Goal: Task Accomplishment & Management: Manage account settings

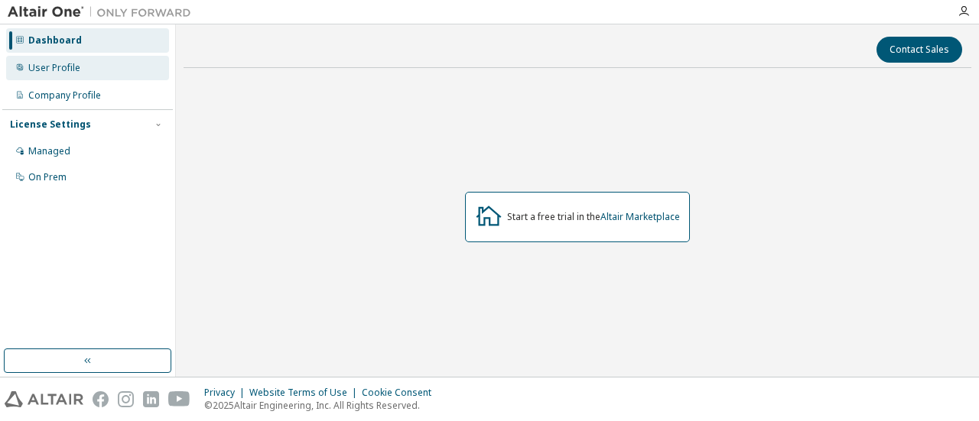
click at [59, 73] on div "User Profile" at bounding box center [54, 68] width 52 height 12
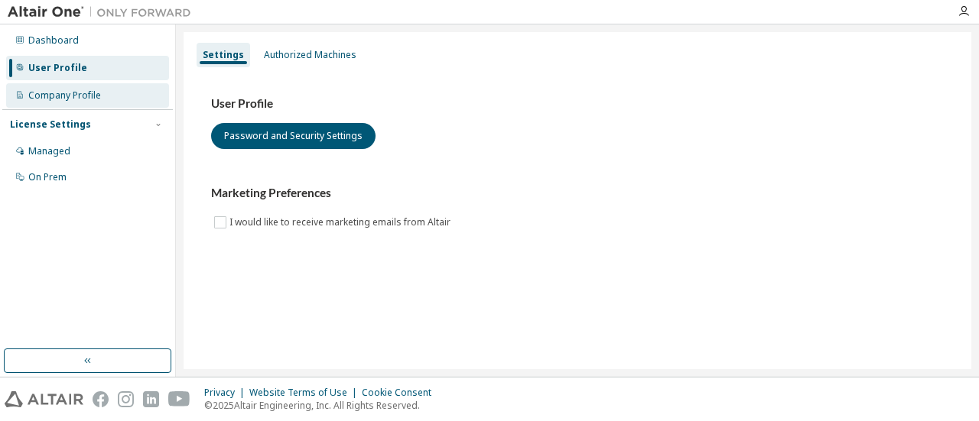
click at [67, 89] on div "Company Profile" at bounding box center [64, 95] width 73 height 12
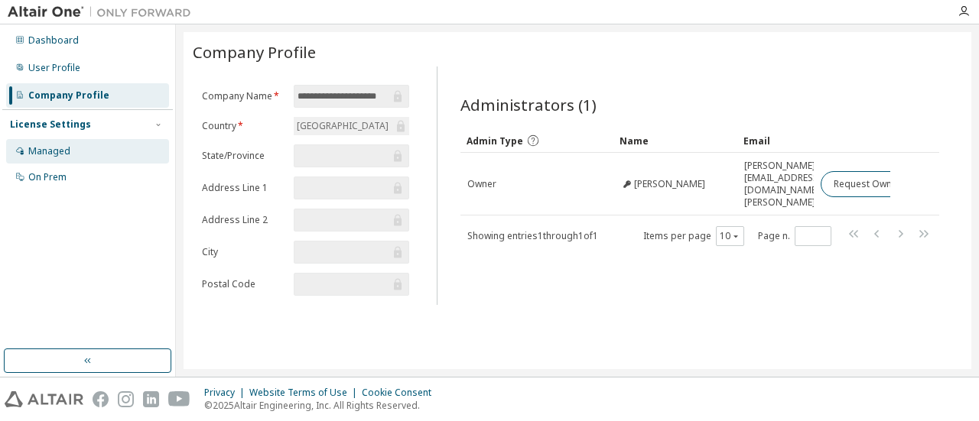
click at [36, 151] on div "Managed" at bounding box center [49, 151] width 42 height 12
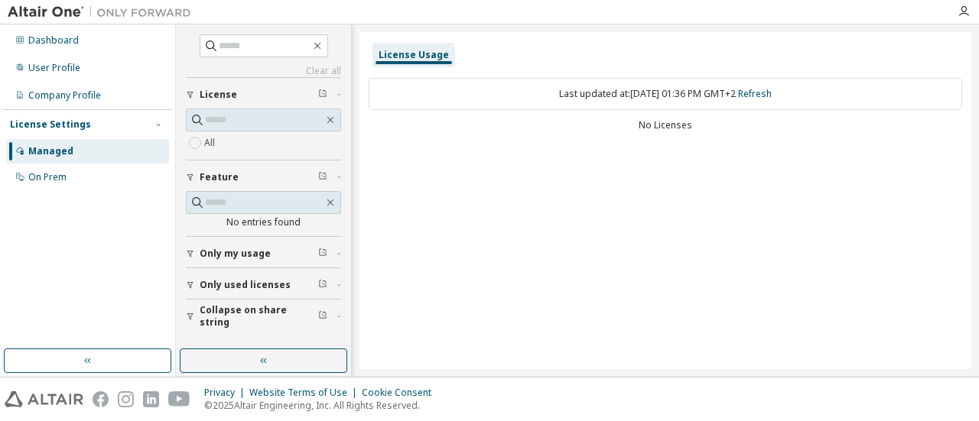
click at [37, 128] on div "License Settings" at bounding box center [50, 125] width 81 height 12
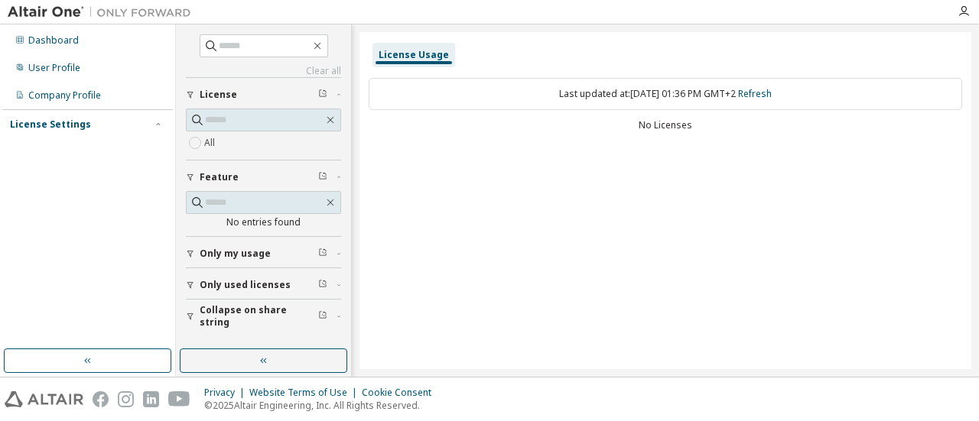
click at [45, 128] on div "License Settings" at bounding box center [50, 125] width 81 height 12
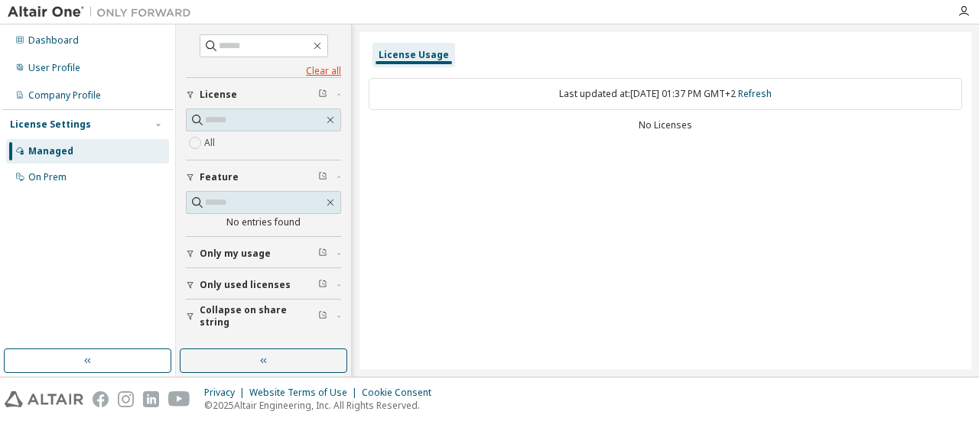
click at [330, 70] on link "Clear all" at bounding box center [263, 71] width 155 height 12
click at [434, 62] on div "License Usage" at bounding box center [413, 55] width 83 height 24
click at [252, 251] on span "Only my usage" at bounding box center [235, 254] width 71 height 12
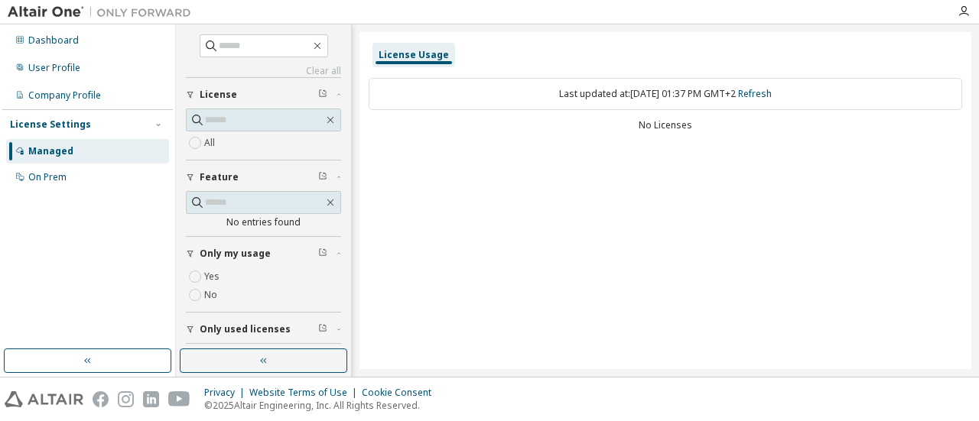
scroll to position [32, 0]
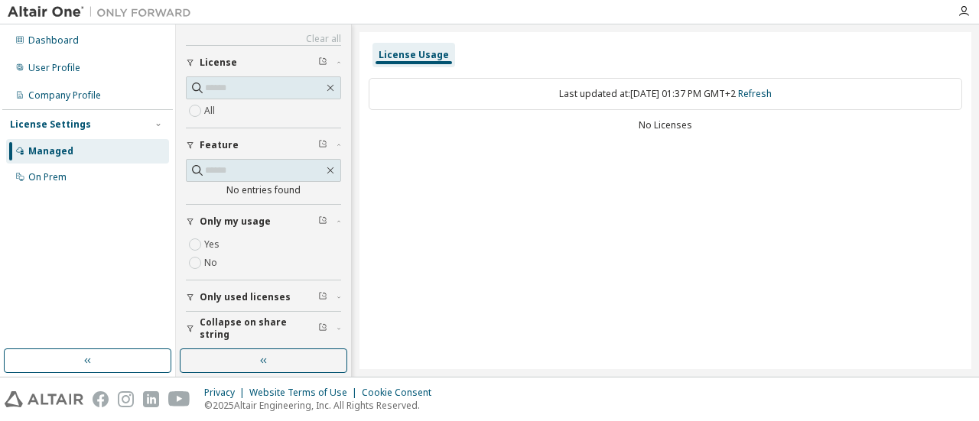
click at [256, 293] on span "Only used licenses" at bounding box center [245, 297] width 91 height 12
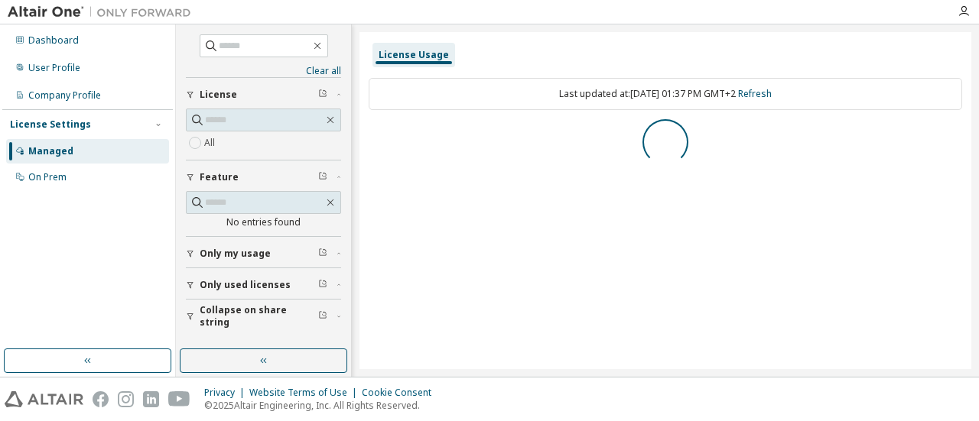
scroll to position [0, 0]
click at [260, 313] on span "Collapse on share string" at bounding box center [259, 316] width 119 height 24
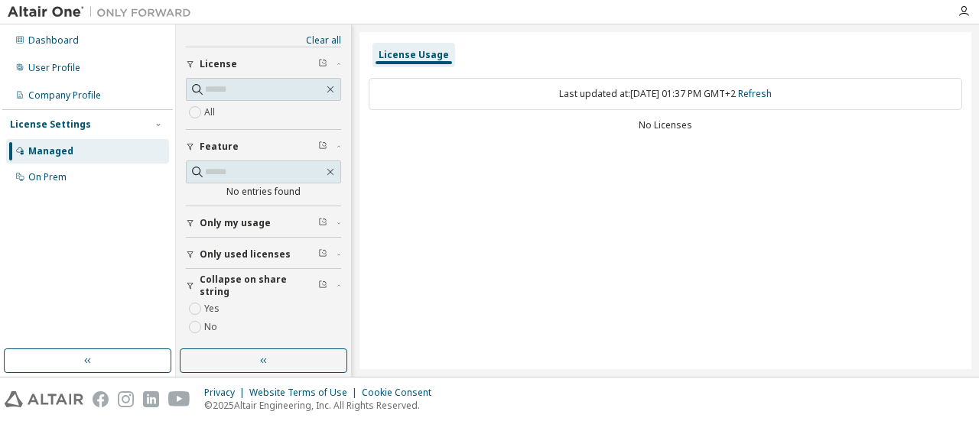
scroll to position [32, 0]
click at [262, 288] on button "Collapse on share string" at bounding box center [263, 285] width 155 height 34
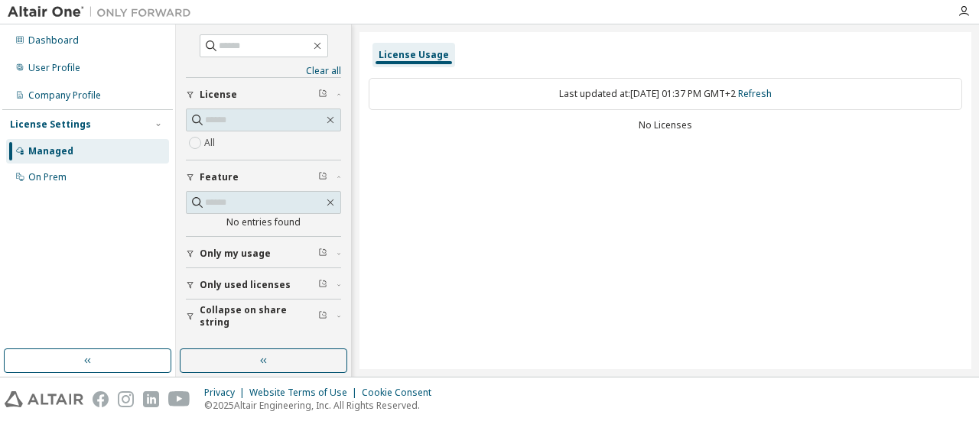
scroll to position [0, 0]
click at [327, 70] on link "Clear all" at bounding box center [263, 71] width 155 height 12
click at [76, 180] on div "On Prem" at bounding box center [87, 177] width 163 height 24
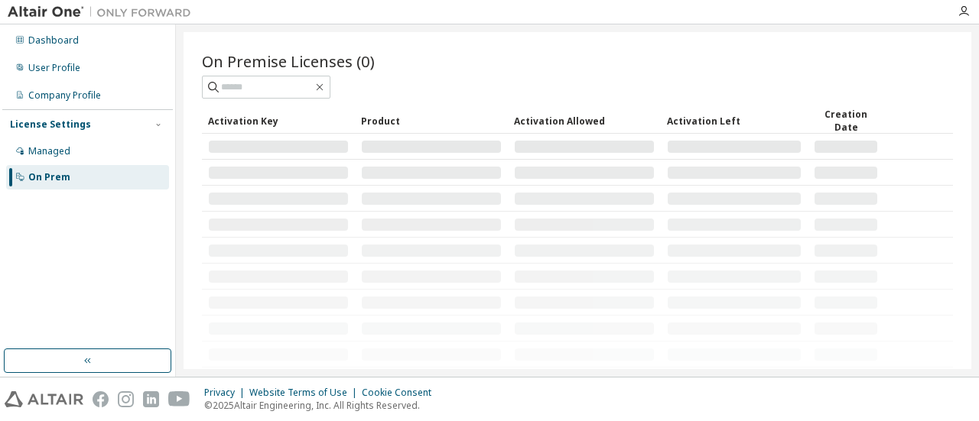
click at [300, 157] on tbody at bounding box center [577, 264] width 751 height 260
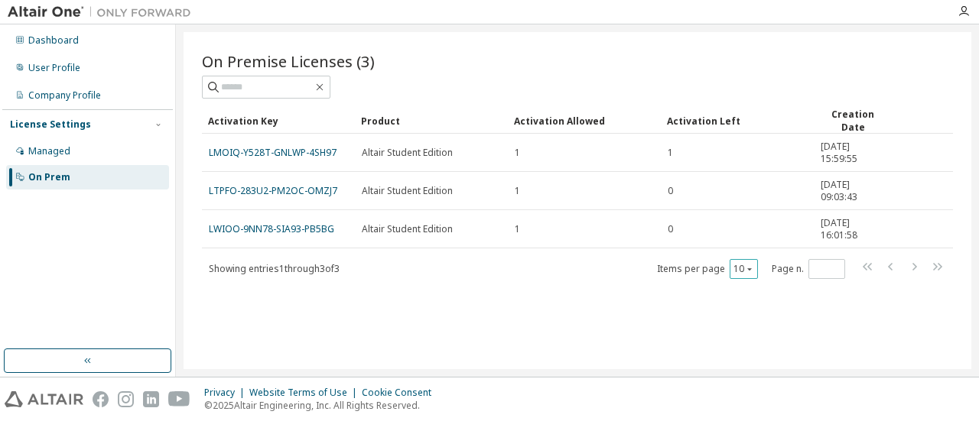
click at [754, 267] on icon "button" at bounding box center [749, 269] width 9 height 9
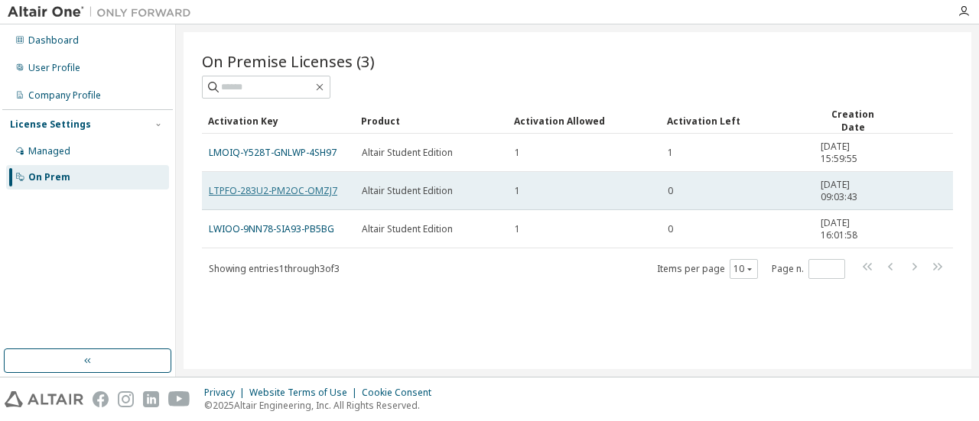
click at [288, 187] on link "LTPFO-283U2-PM2OC-OMZJ7" at bounding box center [273, 190] width 128 height 13
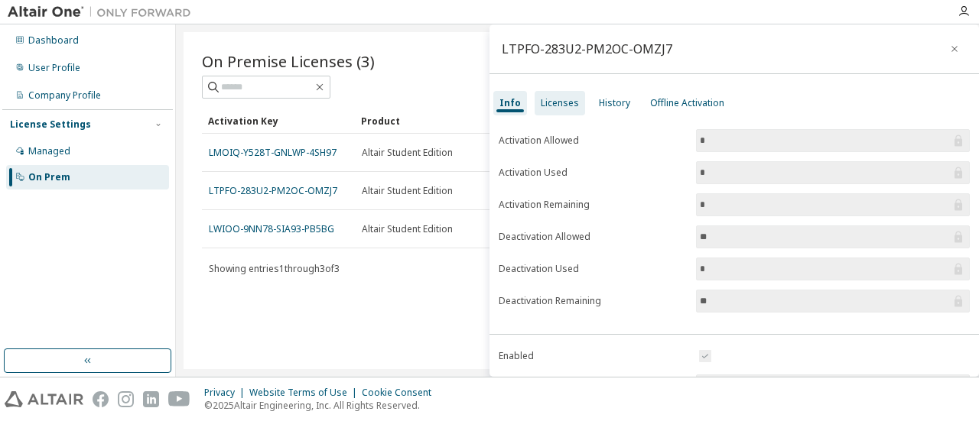
click at [535, 100] on div "Licenses" at bounding box center [560, 103] width 50 height 24
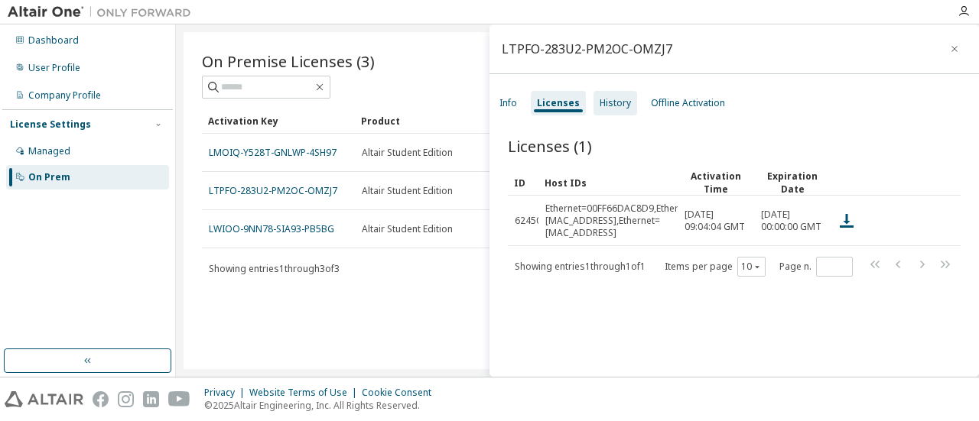
click at [594, 100] on div "History" at bounding box center [615, 103] width 44 height 24
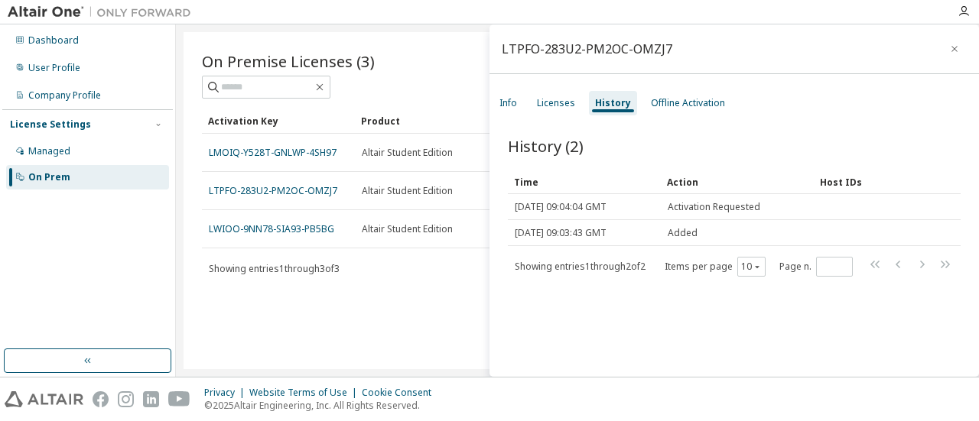
click at [702, 115] on div "LTPFO-283U2-PM2OC-OMZJ7 Info Licenses History Offline Activation History (2) Cl…" at bounding box center [733, 200] width 489 height 353
click at [697, 109] on div "Offline Activation" at bounding box center [688, 103] width 86 height 24
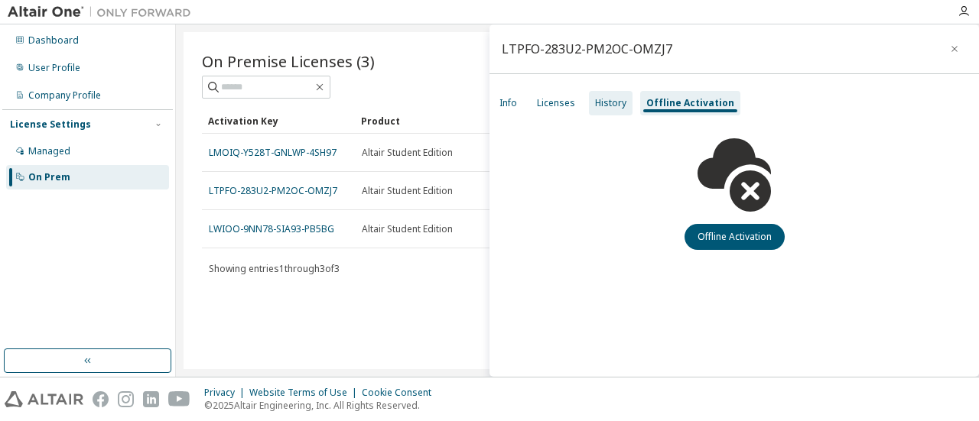
click at [616, 98] on div "History" at bounding box center [610, 103] width 31 height 12
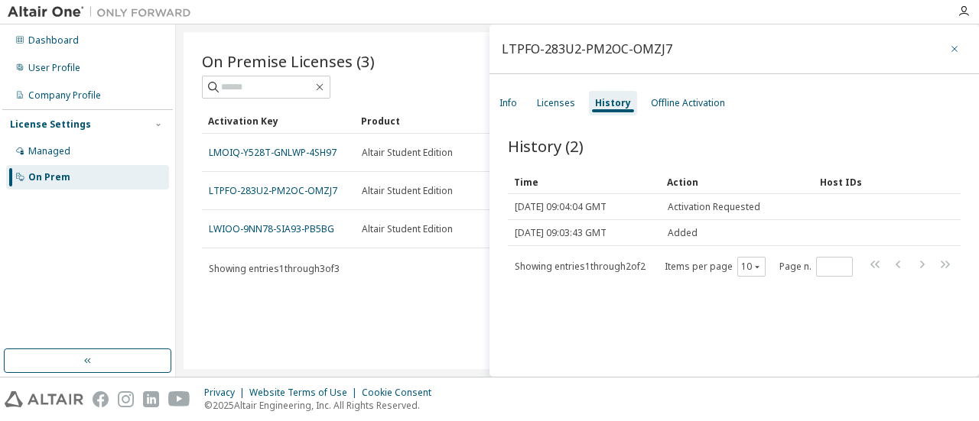
click at [951, 47] on icon "button" at bounding box center [954, 49] width 6 height 6
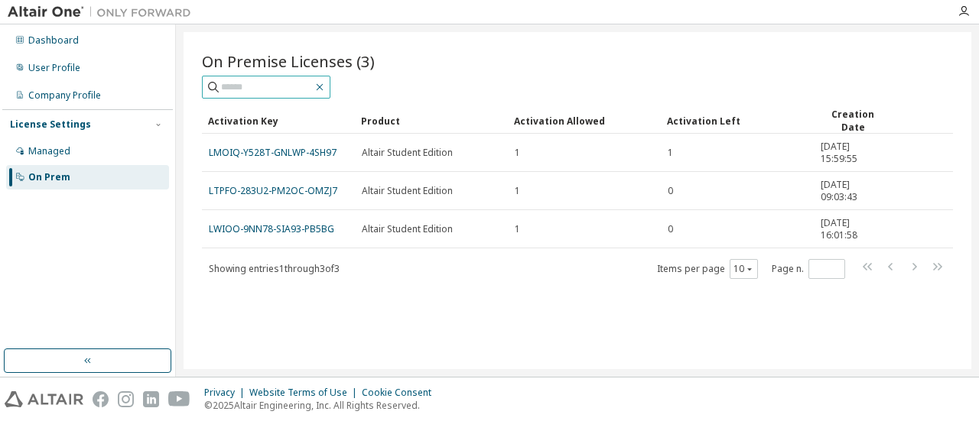
click at [326, 90] on icon "button" at bounding box center [320, 87] width 12 height 12
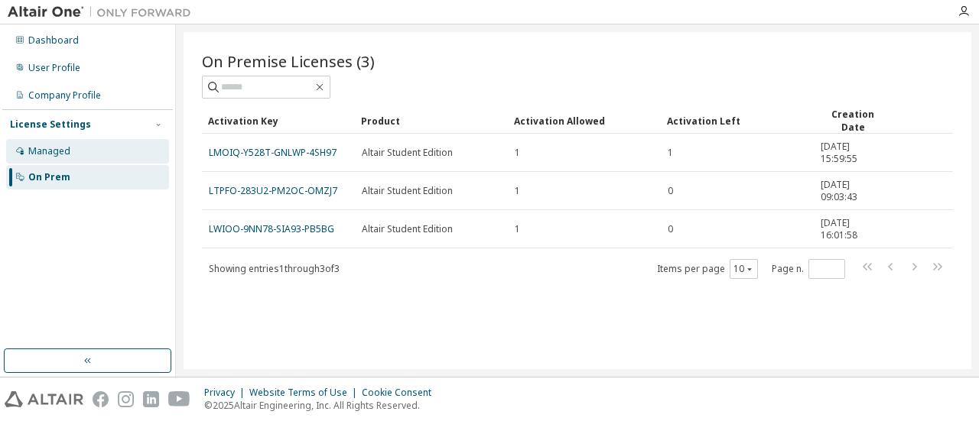
click at [76, 154] on div "Managed" at bounding box center [87, 151] width 163 height 24
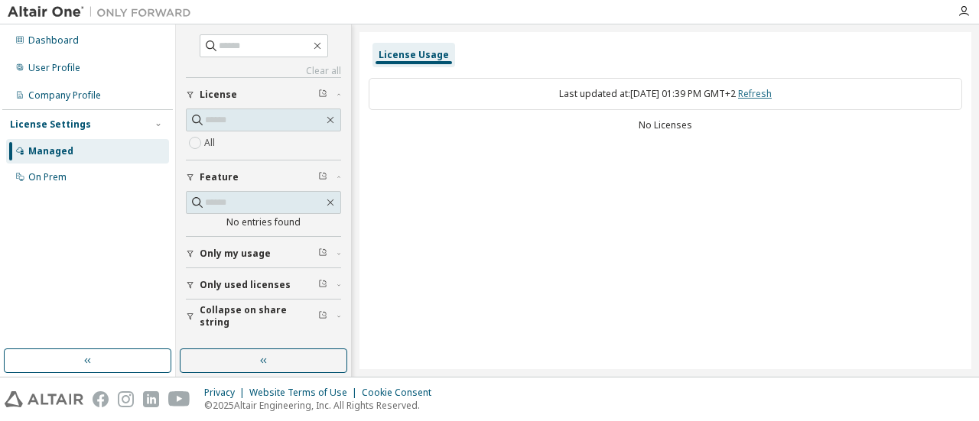
click at [772, 94] on link "Refresh" at bounding box center [755, 93] width 34 height 13
click at [243, 260] on button "Only my usage" at bounding box center [263, 254] width 155 height 34
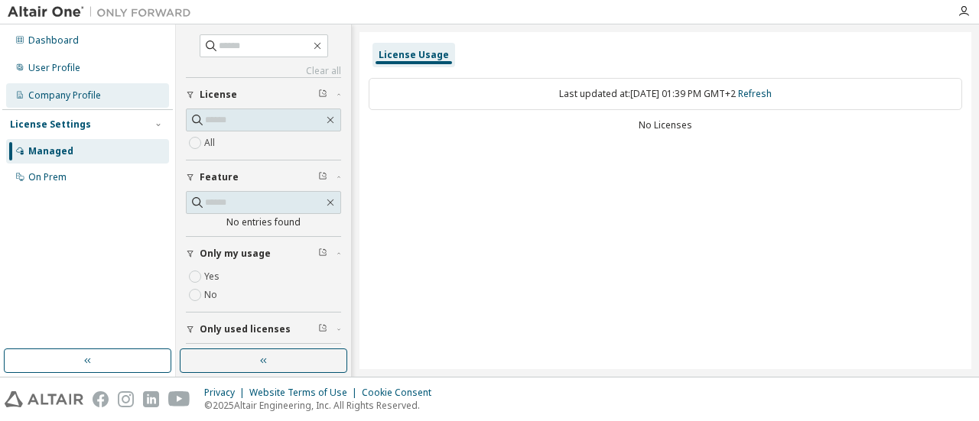
click at [66, 94] on div "Company Profile" at bounding box center [64, 95] width 73 height 12
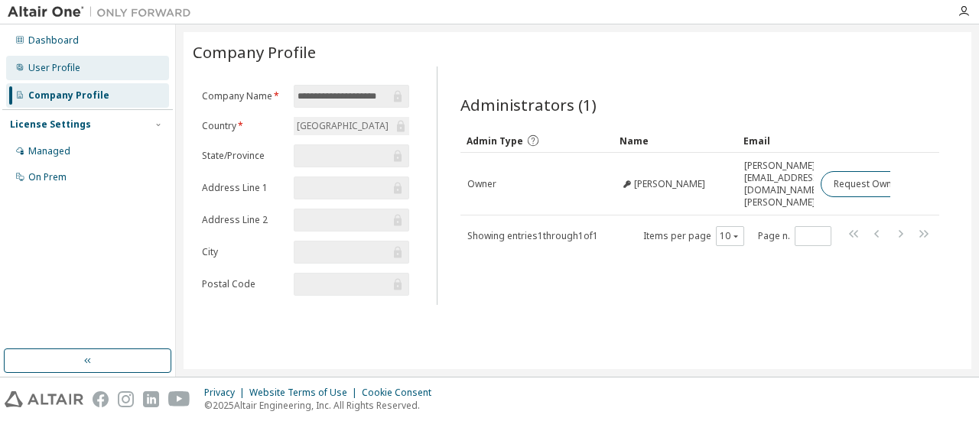
click at [64, 65] on div "User Profile" at bounding box center [54, 68] width 52 height 12
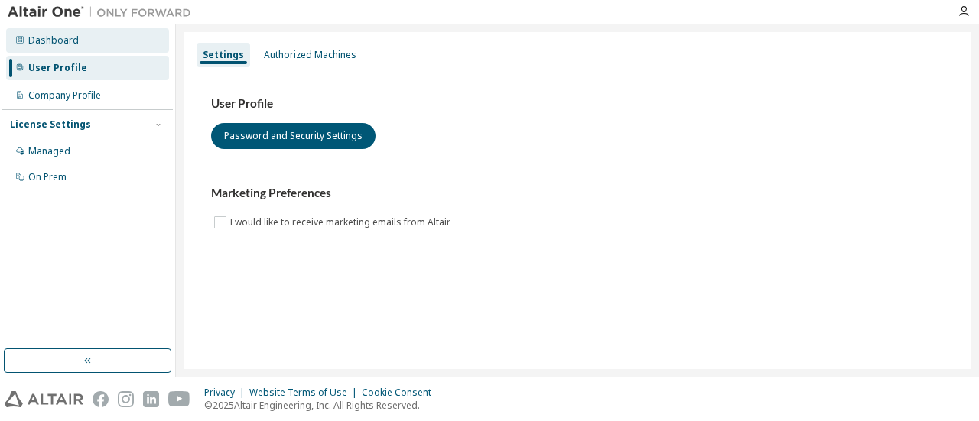
click at [58, 48] on div "Dashboard" at bounding box center [87, 40] width 163 height 24
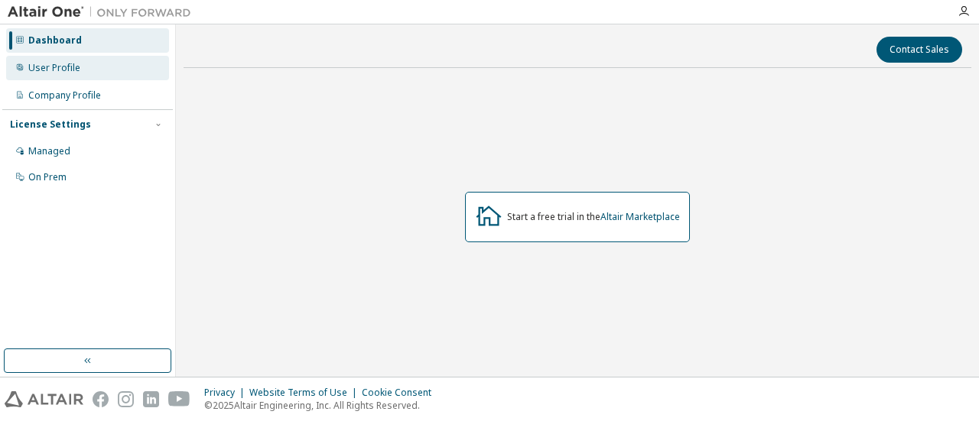
click at [33, 65] on div "User Profile" at bounding box center [54, 68] width 52 height 12
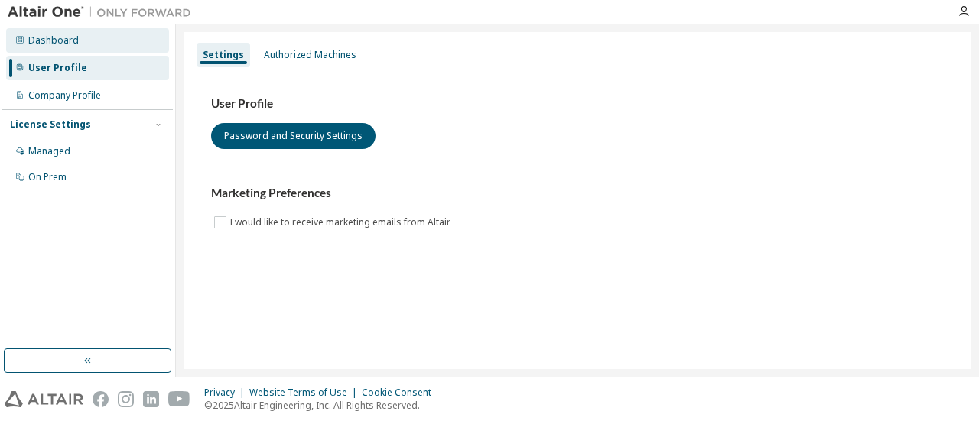
click at [47, 44] on div "Dashboard" at bounding box center [53, 40] width 50 height 12
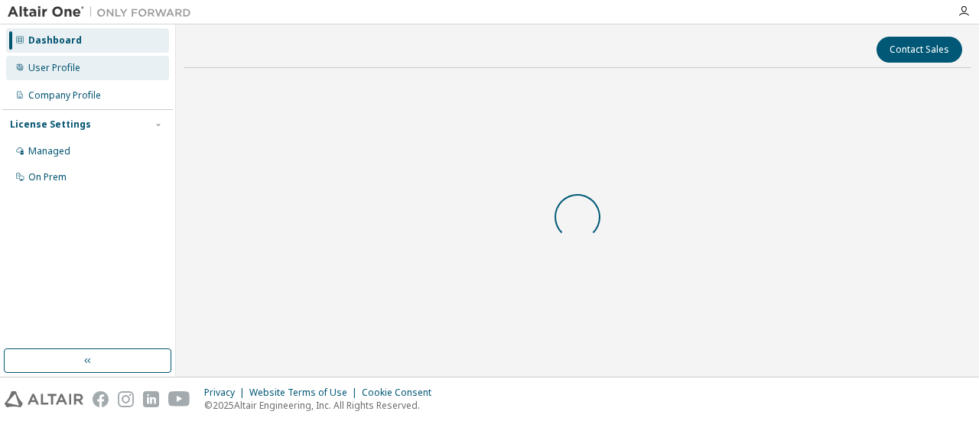
click at [61, 70] on div "User Profile" at bounding box center [54, 68] width 52 height 12
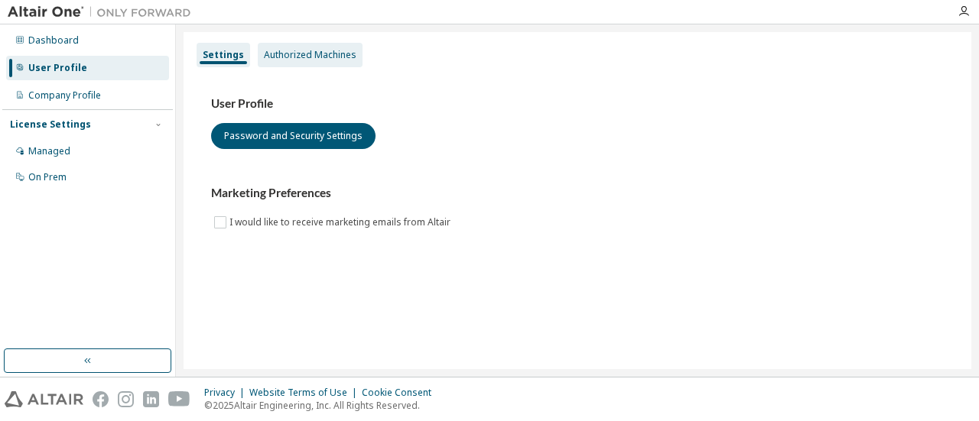
click at [330, 63] on div "Authorized Machines" at bounding box center [310, 55] width 105 height 24
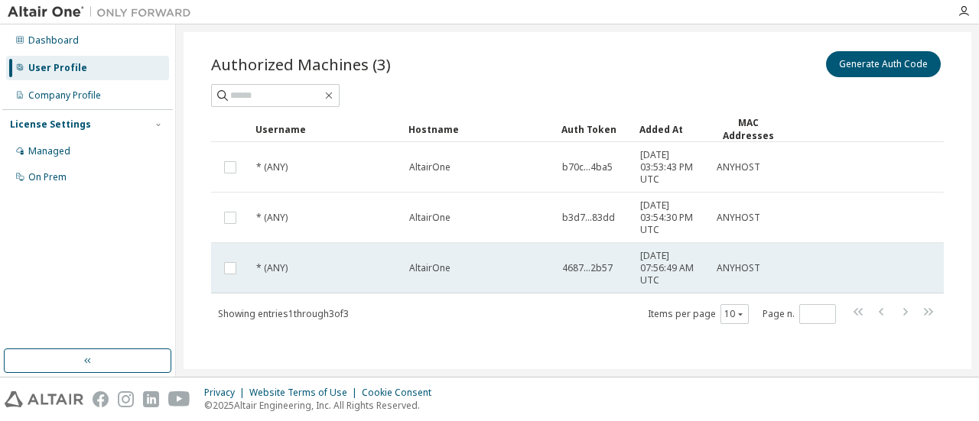
scroll to position [41, 0]
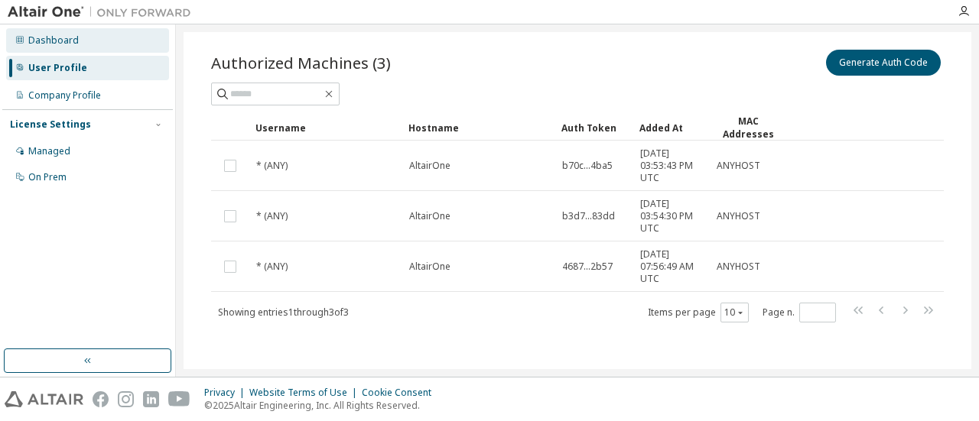
click at [49, 44] on div "Dashboard" at bounding box center [53, 40] width 50 height 12
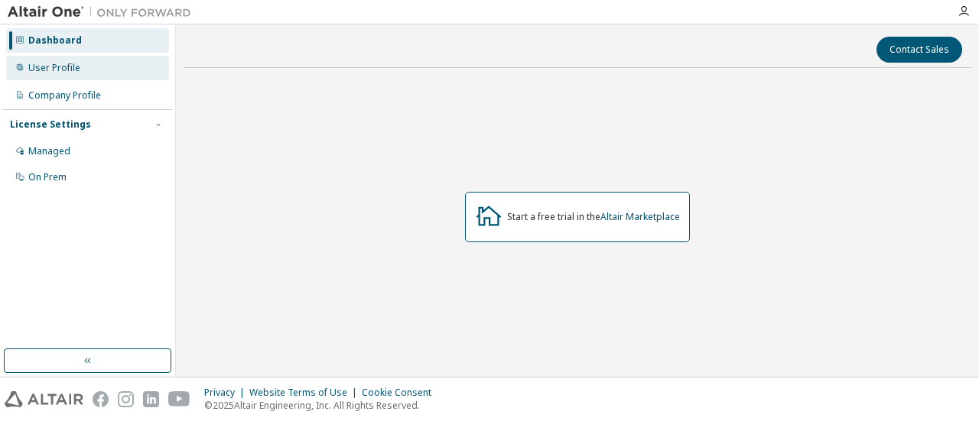
click at [64, 67] on div "User Profile" at bounding box center [54, 68] width 52 height 12
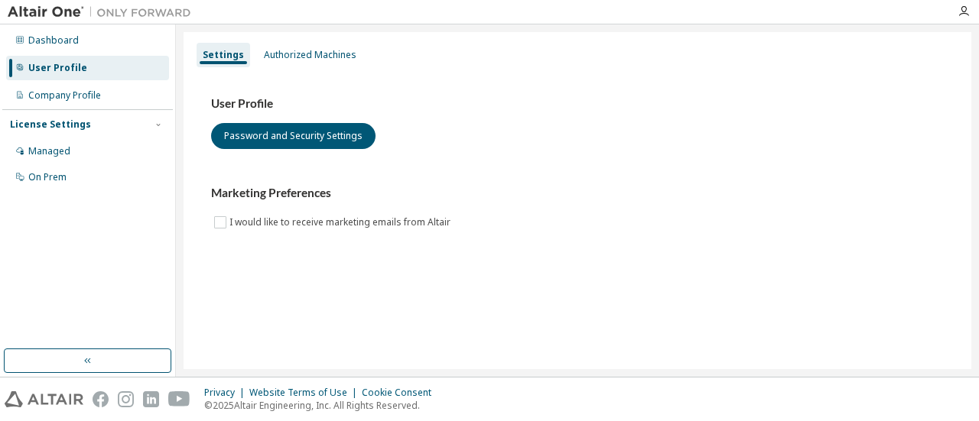
click at [301, 72] on div "User Profile Password and Security Settings Marketing Preferences I would like …" at bounding box center [577, 173] width 769 height 209
click at [297, 60] on div "Authorized Machines" at bounding box center [310, 55] width 93 height 12
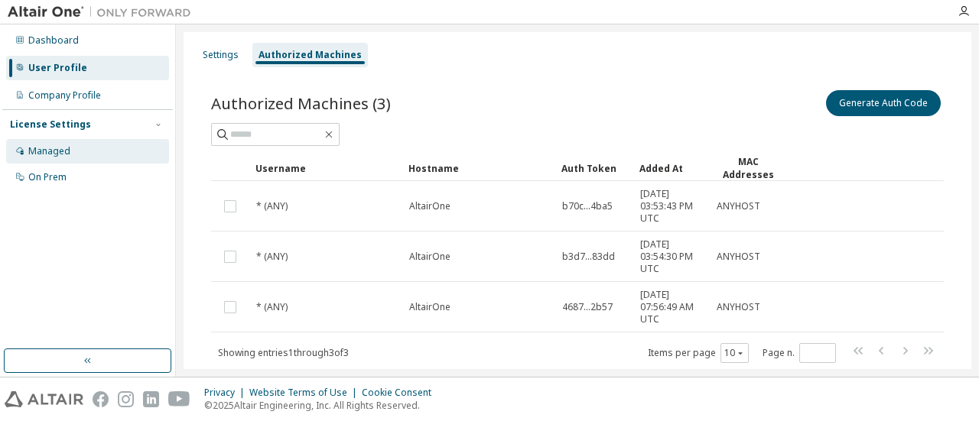
click at [57, 144] on div "Managed" at bounding box center [87, 151] width 163 height 24
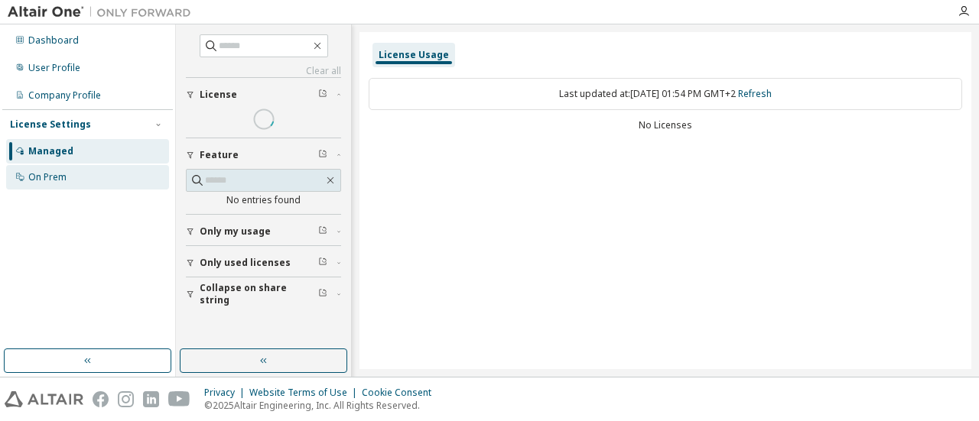
click at [70, 178] on div "On Prem" at bounding box center [87, 177] width 163 height 24
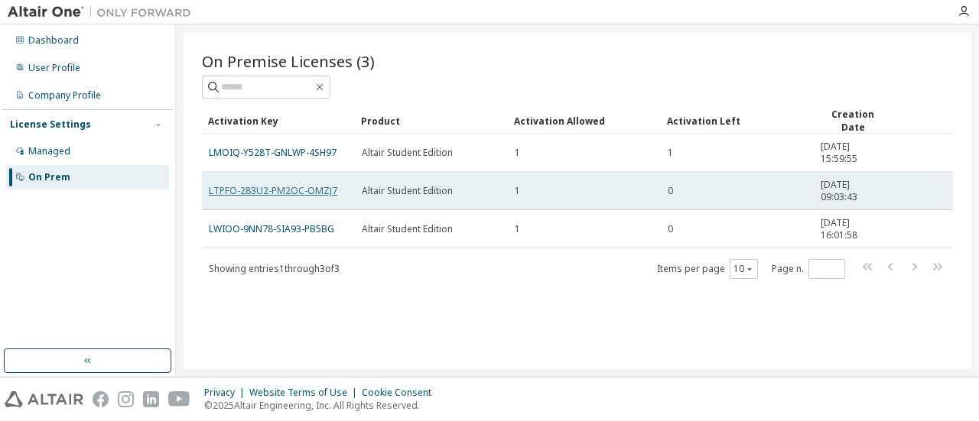
click at [296, 187] on link "LTPFO-283U2-PM2OC-OMZJ7" at bounding box center [273, 190] width 128 height 13
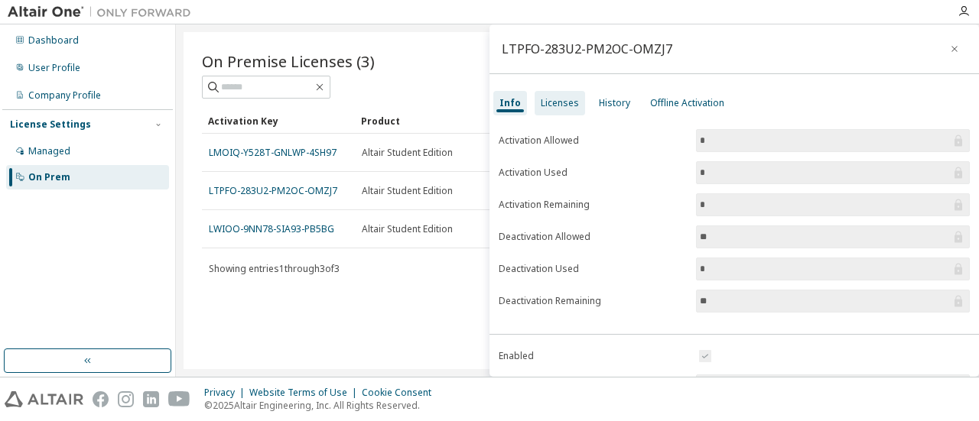
click at [576, 103] on div "Licenses" at bounding box center [560, 103] width 50 height 24
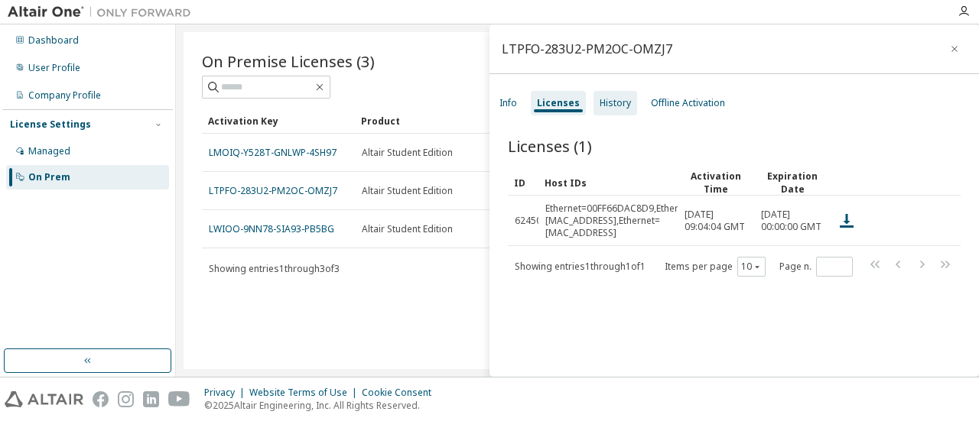
click at [623, 110] on div "History" at bounding box center [615, 103] width 44 height 24
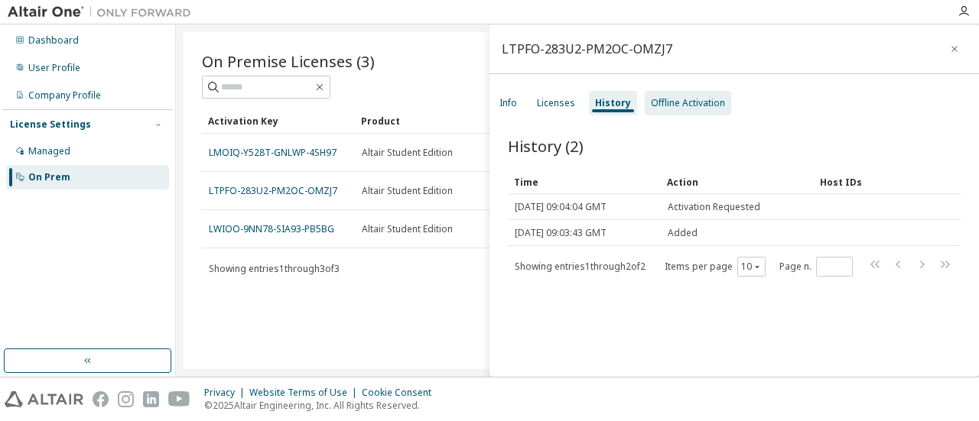
click at [667, 105] on div "Offline Activation" at bounding box center [688, 103] width 74 height 12
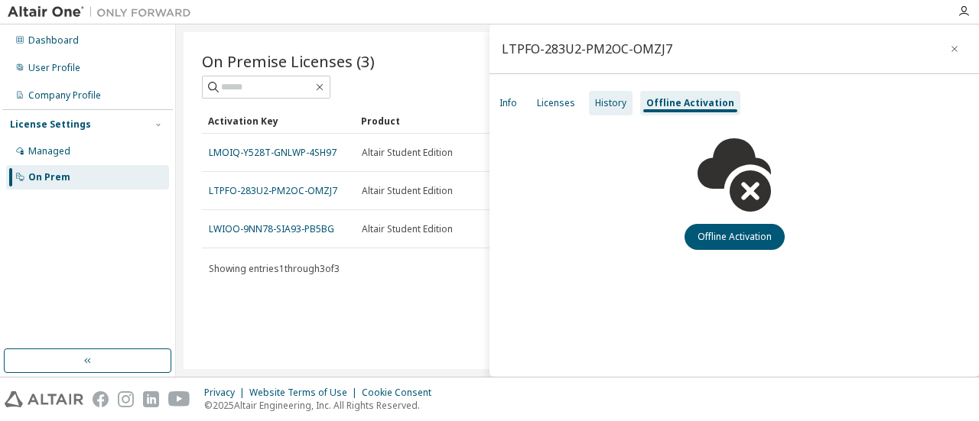
click at [610, 103] on div "History" at bounding box center [610, 103] width 31 height 12
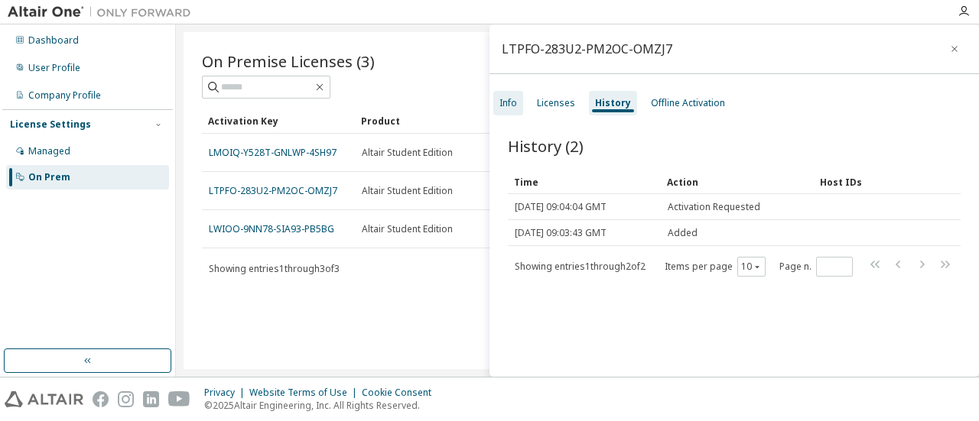
click at [520, 102] on div "Info" at bounding box center [508, 103] width 30 height 24
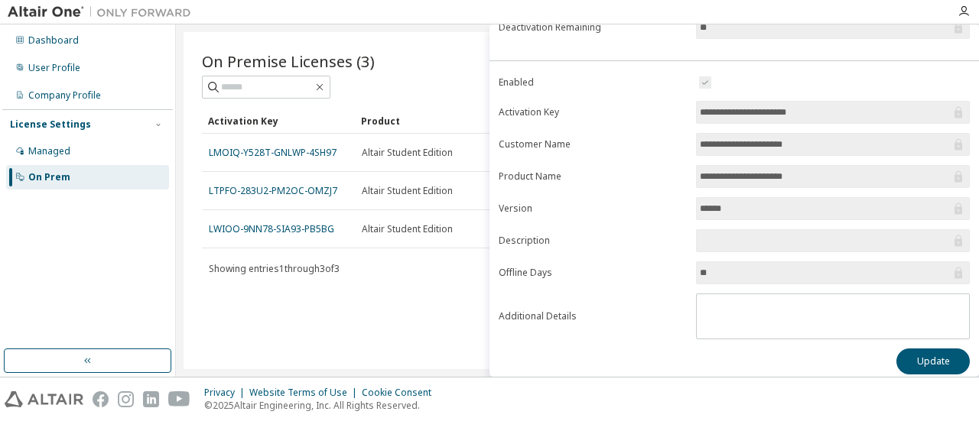
scroll to position [276, 0]
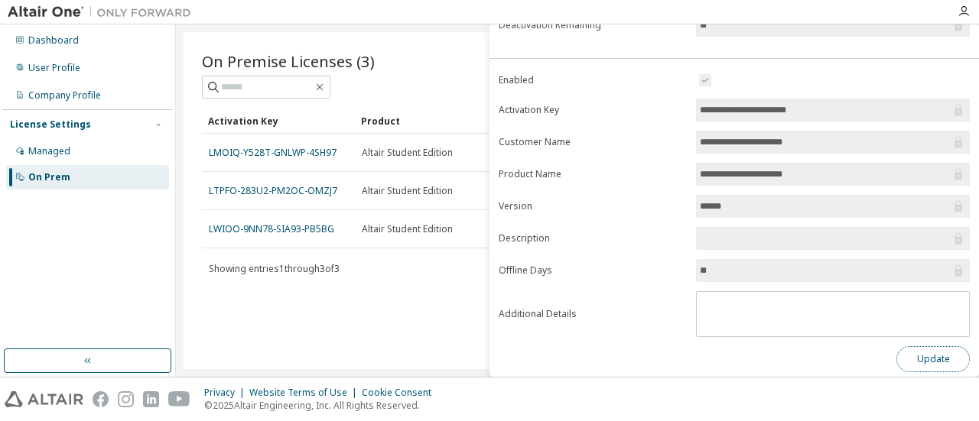
click at [936, 356] on button "Update" at bounding box center [932, 359] width 73 height 26
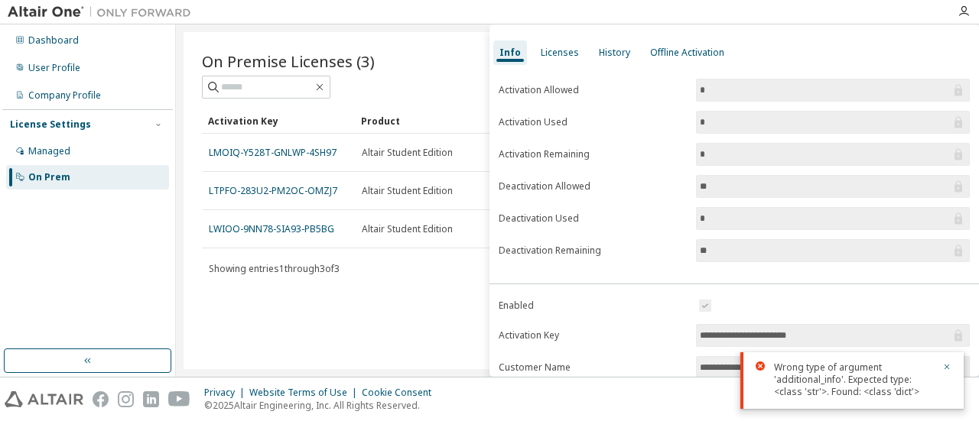
scroll to position [0, 0]
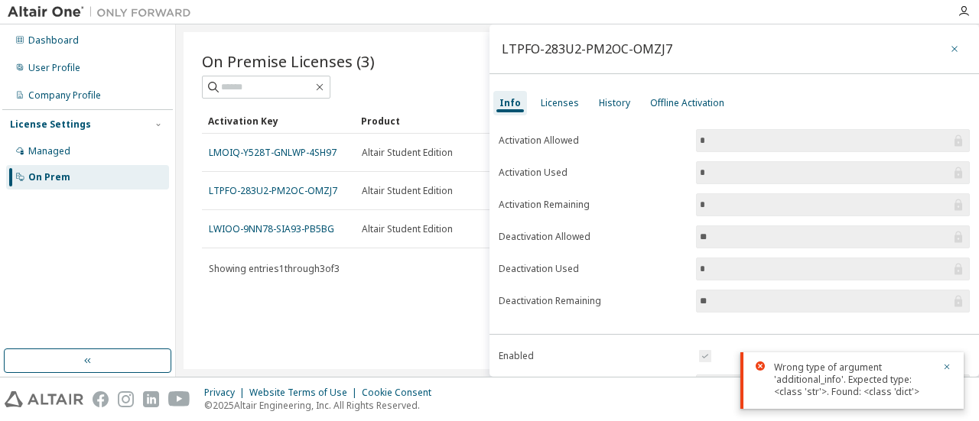
click at [950, 54] on icon "button" at bounding box center [954, 49] width 11 height 12
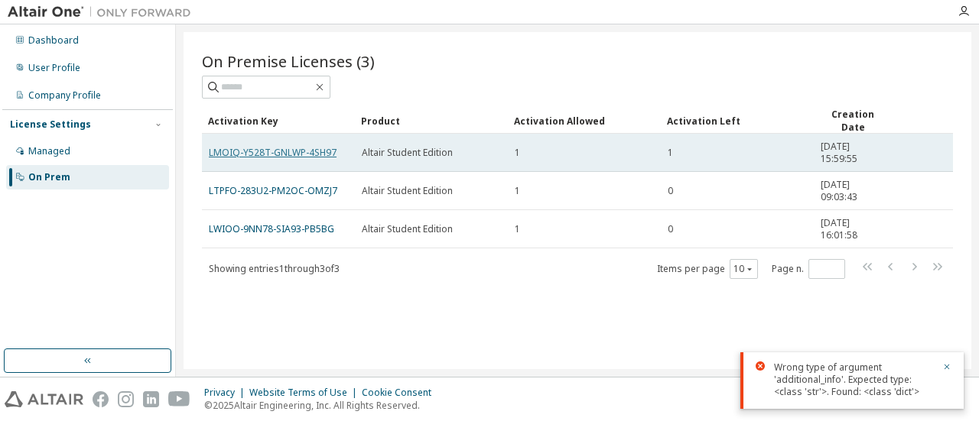
click at [292, 151] on link "LMOIQ-Y528T-GNLWP-4SH97" at bounding box center [273, 152] width 128 height 13
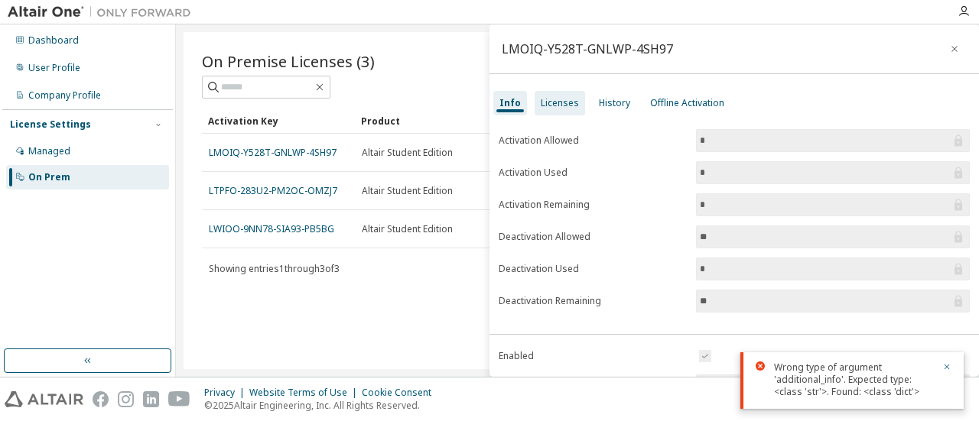
click at [554, 111] on div "Licenses" at bounding box center [560, 103] width 50 height 24
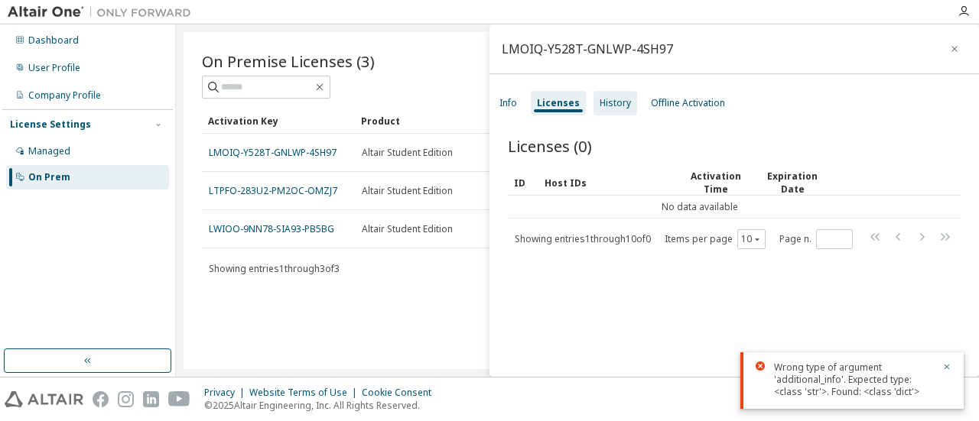
click at [604, 108] on div "History" at bounding box center [615, 103] width 31 height 12
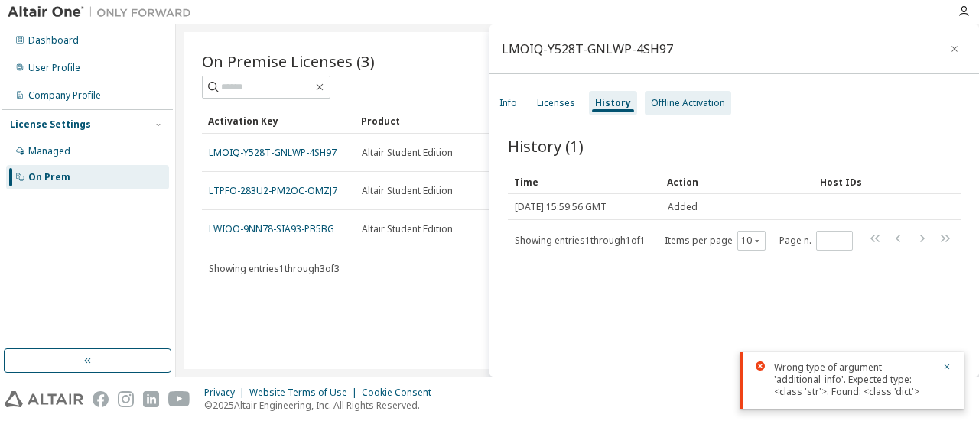
click at [662, 106] on div "Offline Activation" at bounding box center [688, 103] width 74 height 12
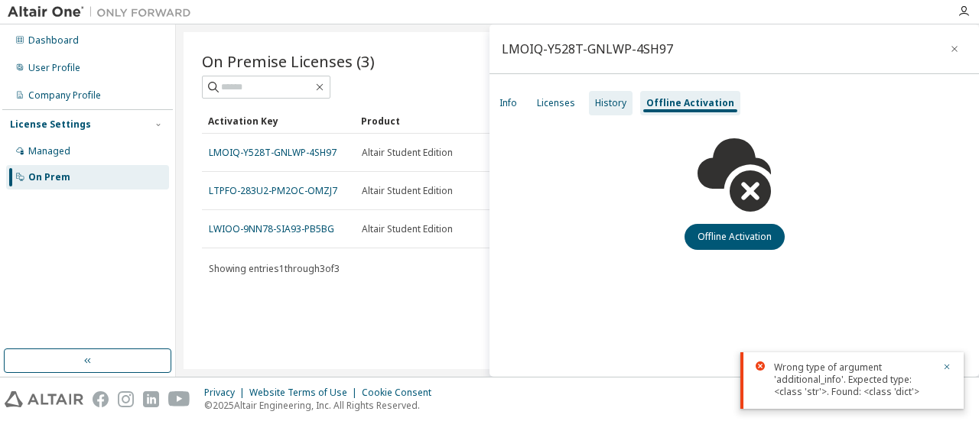
click at [601, 105] on div "History" at bounding box center [610, 103] width 31 height 12
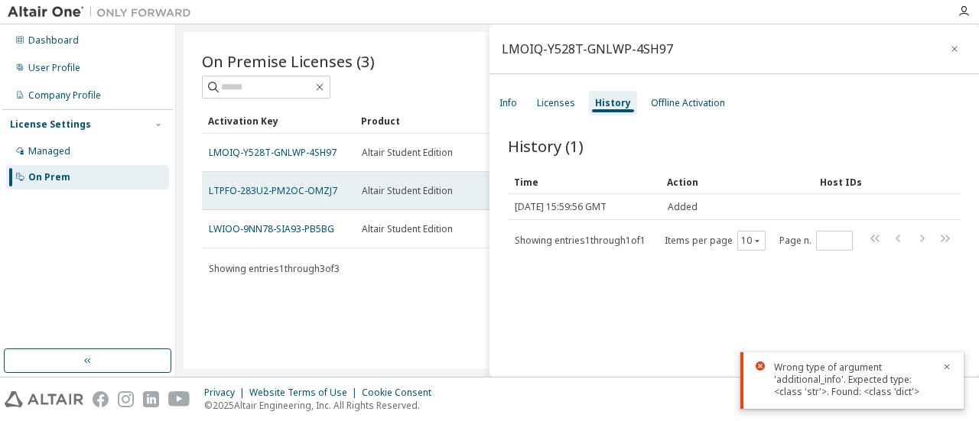
click at [300, 200] on td "LTPFO-283U2-PM2OC-OMZJ7" at bounding box center [278, 191] width 153 height 38
click at [309, 180] on td "LTPFO-283U2-PM2OC-OMZJ7" at bounding box center [278, 191] width 153 height 38
click at [310, 191] on link "LTPFO-283U2-PM2OC-OMZJ7" at bounding box center [273, 190] width 128 height 13
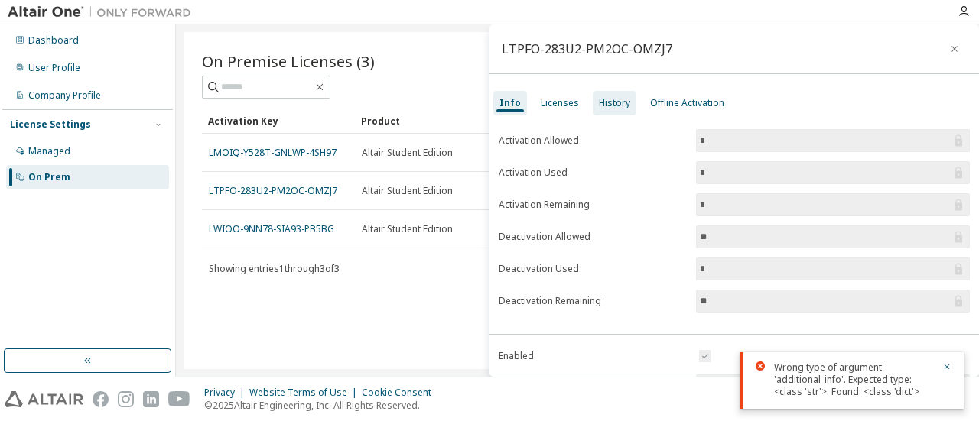
click at [606, 112] on div "History" at bounding box center [615, 103] width 44 height 24
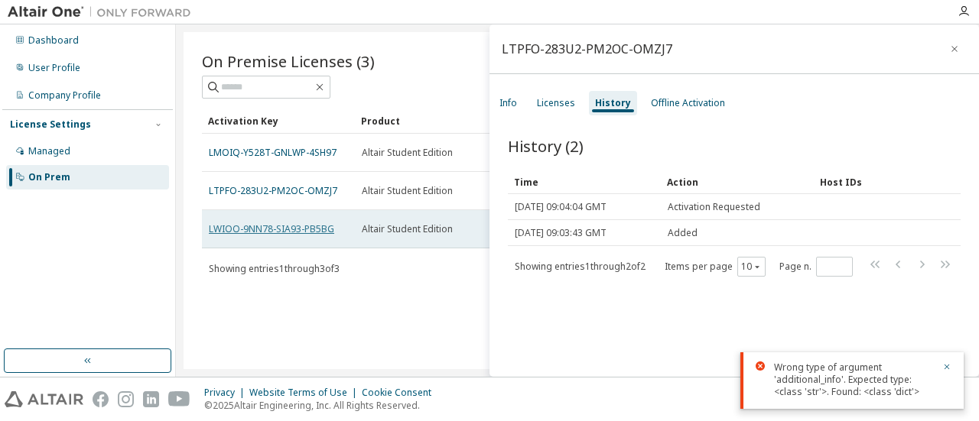
click at [292, 227] on link "LWIOO-9NN78-SIA93-PB5BG" at bounding box center [271, 229] width 125 height 13
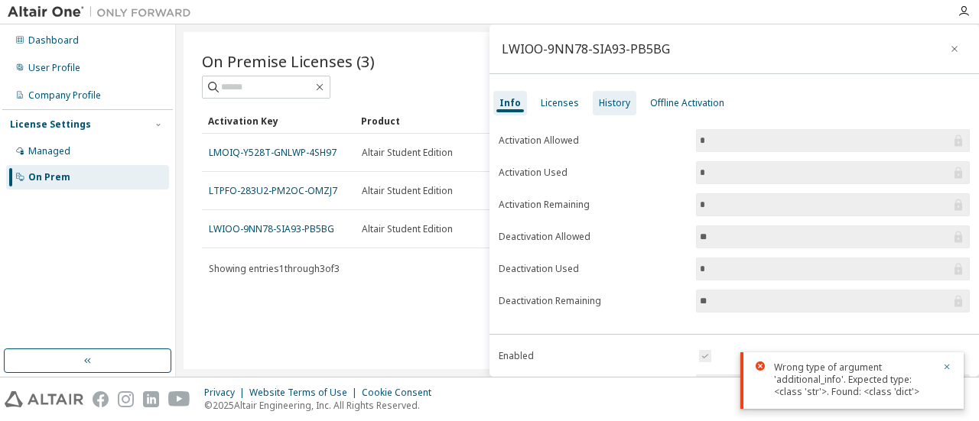
click at [616, 109] on div "History" at bounding box center [615, 103] width 44 height 24
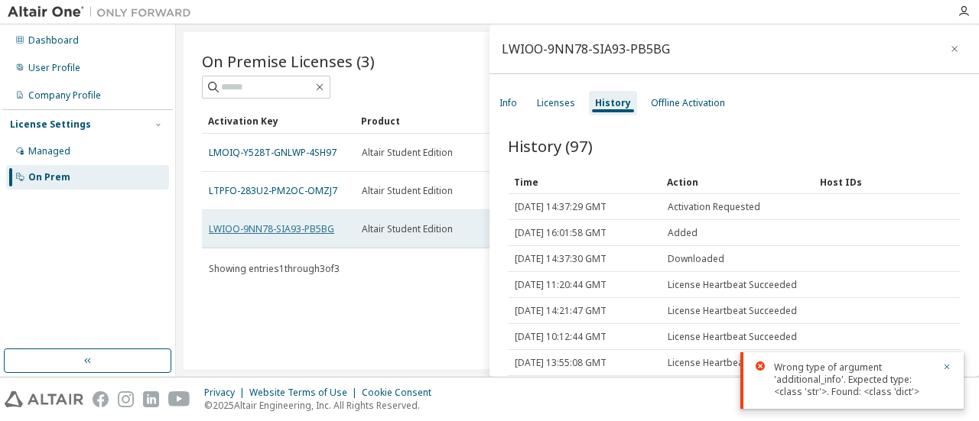
click at [307, 227] on link "LWIOO-9NN78-SIA93-PB5BG" at bounding box center [271, 229] width 125 height 13
click at [316, 224] on link "LWIOO-9NN78-SIA93-PB5BG" at bounding box center [271, 229] width 125 height 13
click at [354, 219] on td "LWIOO-9NN78-SIA93-PB5BG" at bounding box center [278, 229] width 153 height 38
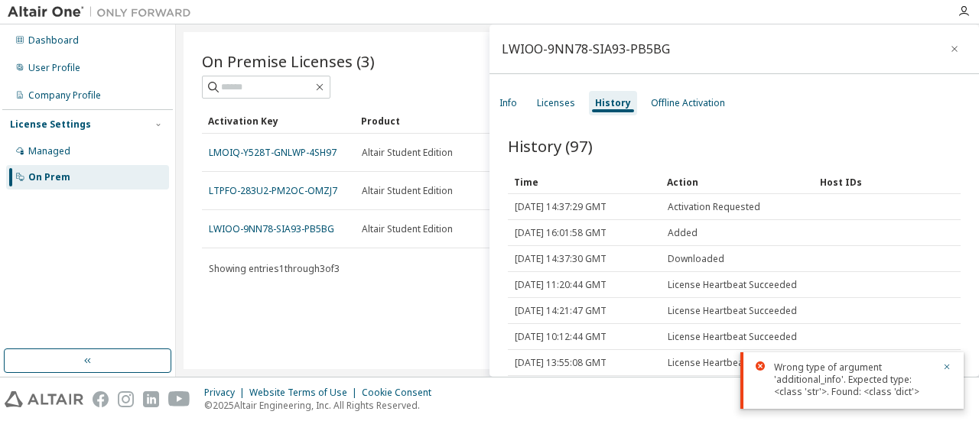
drag, startPoint x: 502, startPoint y: 297, endPoint x: 480, endPoint y: 293, distance: 21.9
click at [502, 297] on div "History (97) Clear Load Save Save As Field Operator Value Select filter Select …" at bounding box center [733, 259] width 489 height 284
click at [480, 293] on div "On Premise Licenses (3) Clear Load Save Save As Field Operator Value Select fil…" at bounding box center [578, 200] width 788 height 337
click at [949, 50] on icon "button" at bounding box center [954, 49] width 11 height 12
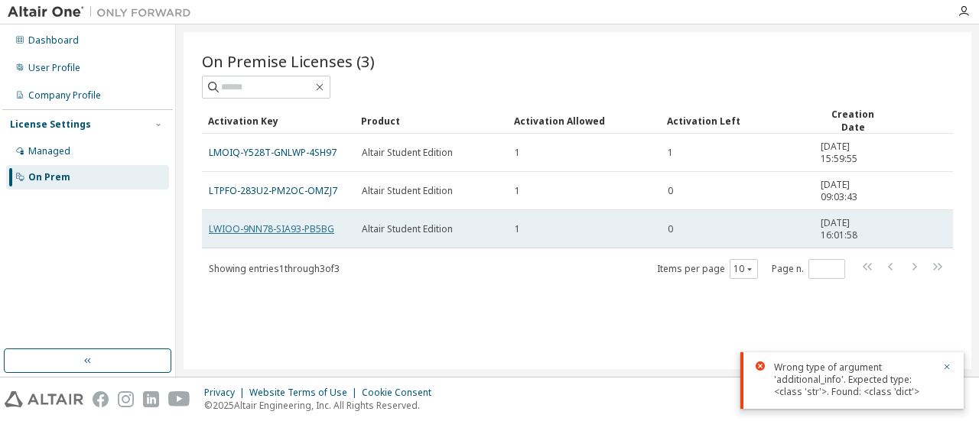
click at [313, 226] on link "LWIOO-9NN78-SIA93-PB5BG" at bounding box center [271, 229] width 125 height 13
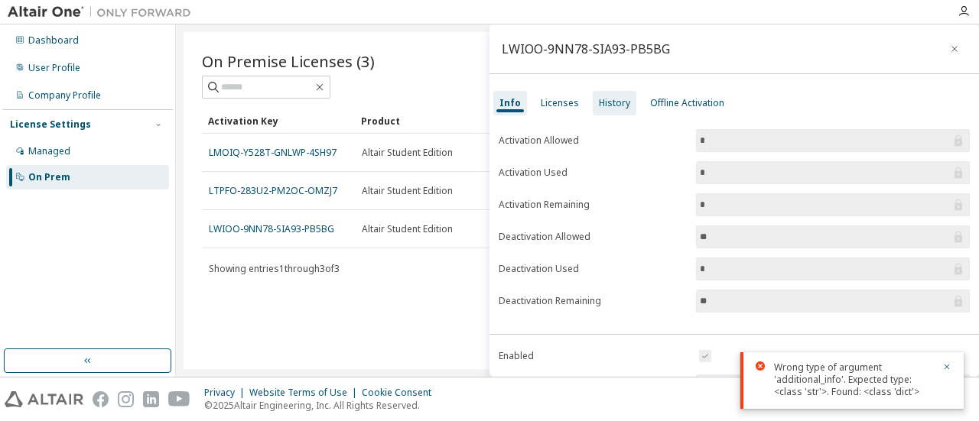
click at [612, 111] on div "History" at bounding box center [615, 103] width 44 height 24
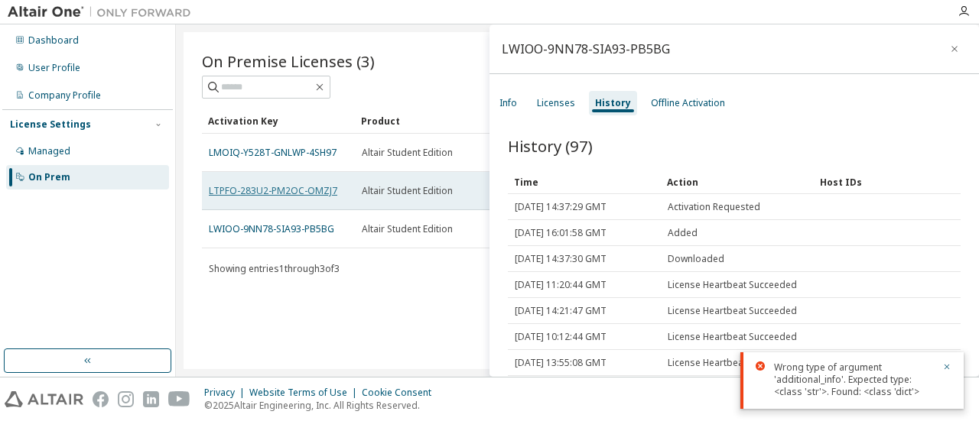
click at [310, 189] on link "LTPFO-283U2-PM2OC-OMZJ7" at bounding box center [273, 190] width 128 height 13
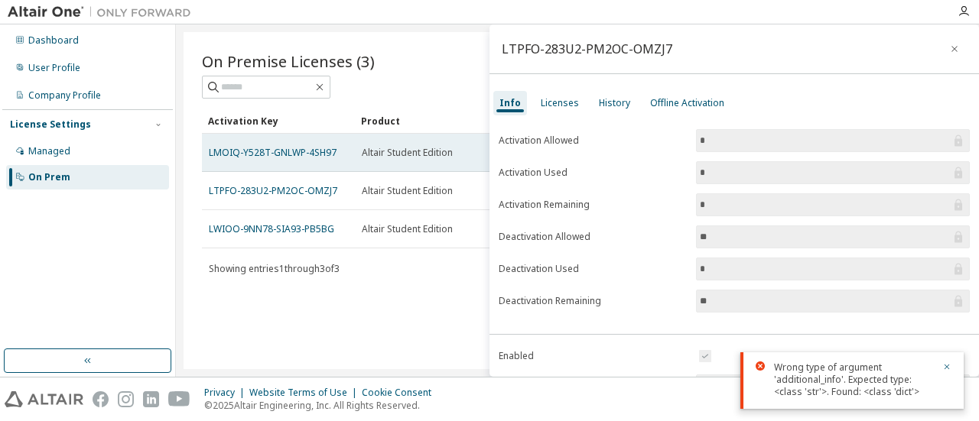
click at [303, 158] on td "LMOIQ-Y528T-GNLWP-4SH97" at bounding box center [278, 153] width 153 height 38
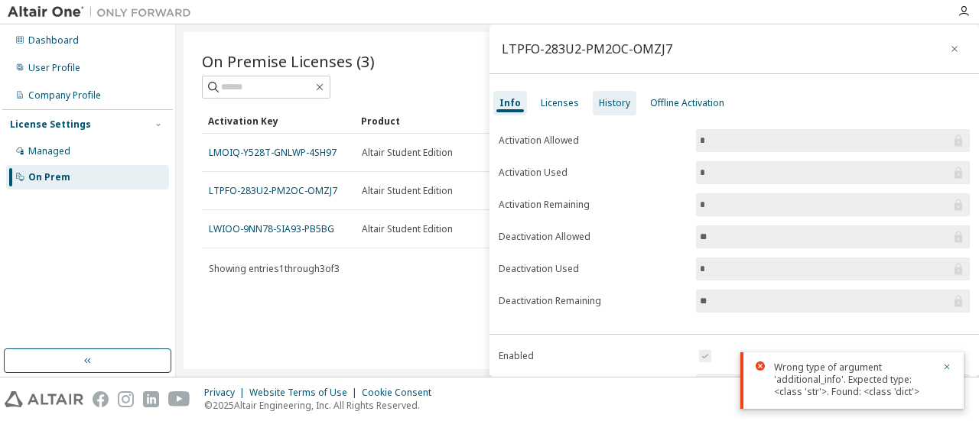
click at [616, 108] on div "History" at bounding box center [614, 103] width 31 height 12
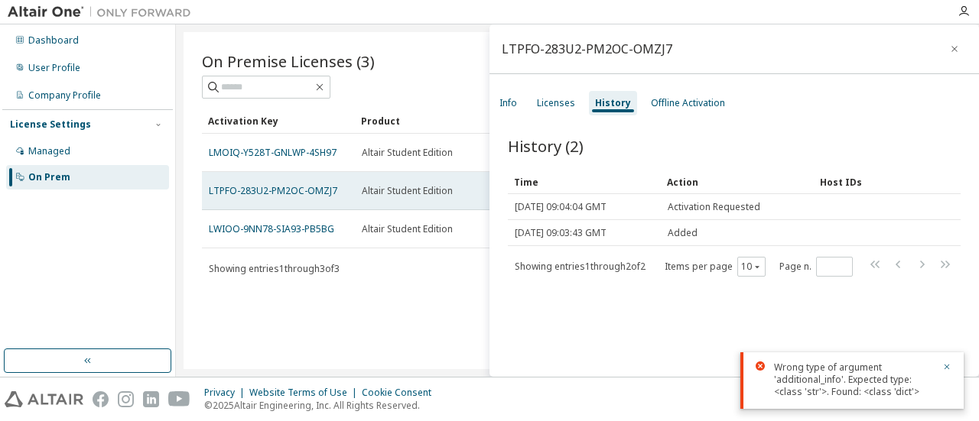
click at [338, 187] on div "LTPFO-283U2-PM2OC-OMZJ7" at bounding box center [278, 191] width 139 height 12
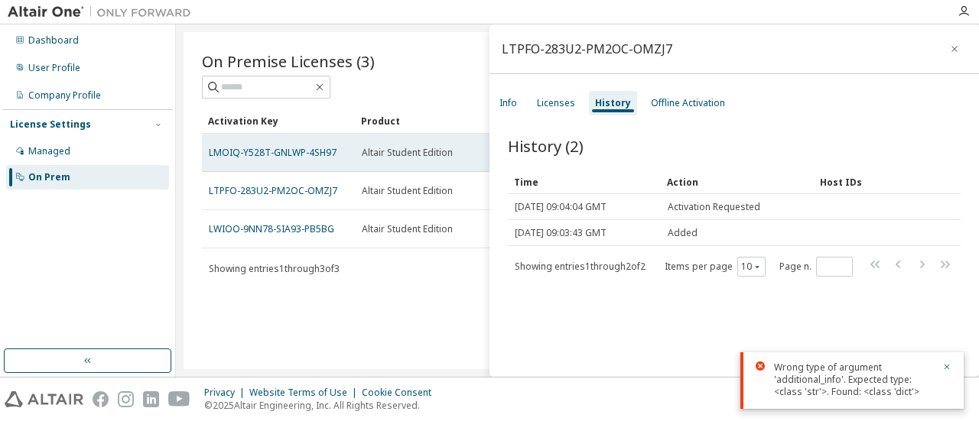
click at [345, 161] on td "LMOIQ-Y528T-GNLWP-4SH97" at bounding box center [278, 153] width 153 height 38
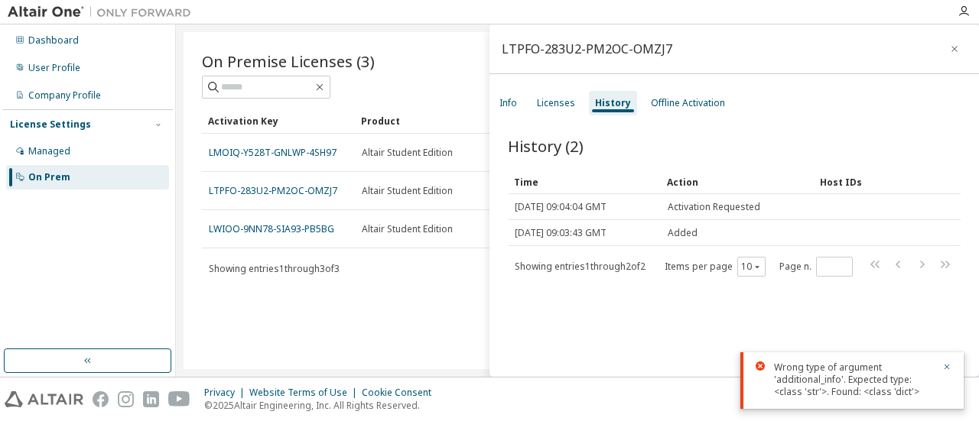
click at [951, 47] on icon "button" at bounding box center [954, 49] width 6 height 6
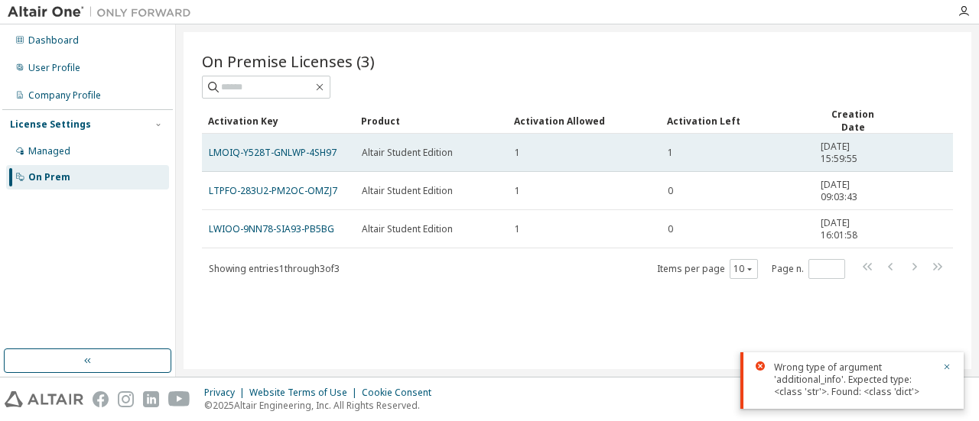
click at [356, 163] on td "Altair Student Edition" at bounding box center [431, 153] width 153 height 38
click at [314, 152] on link "LMOIQ-Y528T-GNLWP-4SH97" at bounding box center [273, 152] width 128 height 13
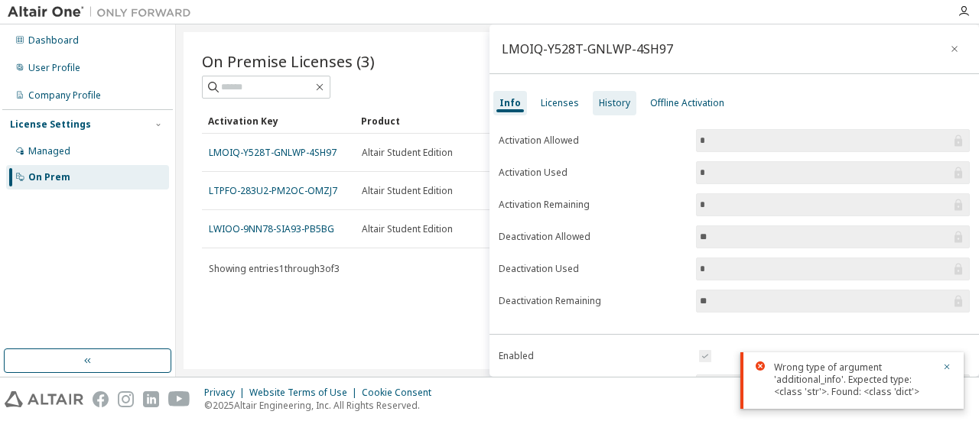
click at [616, 102] on div "History" at bounding box center [614, 103] width 31 height 12
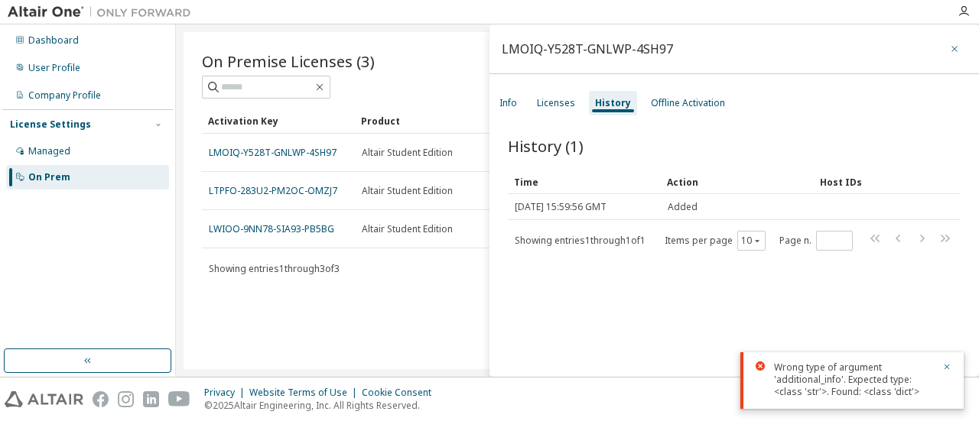
click at [949, 51] on icon "button" at bounding box center [954, 49] width 11 height 12
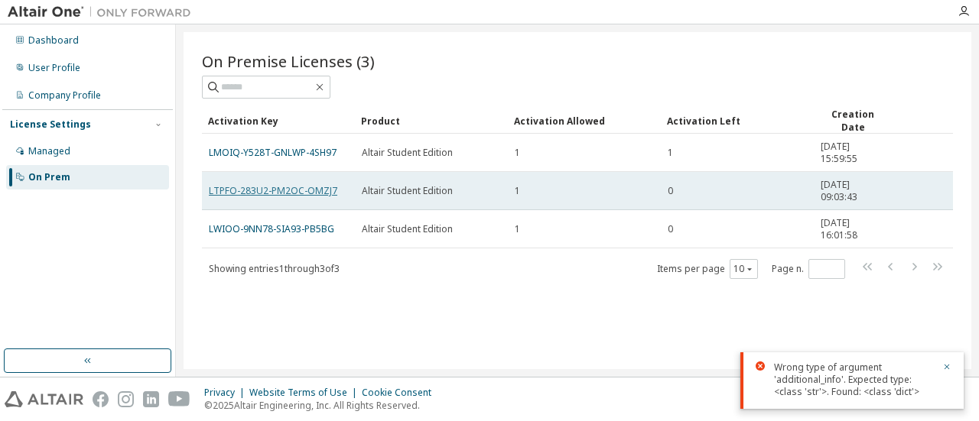
click at [317, 190] on link "LTPFO-283U2-PM2OC-OMZJ7" at bounding box center [273, 190] width 128 height 13
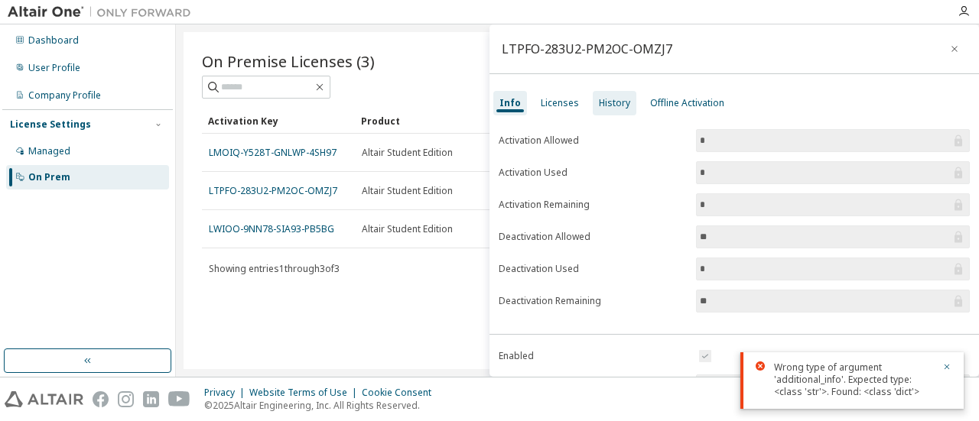
click at [616, 108] on div "History" at bounding box center [614, 103] width 31 height 12
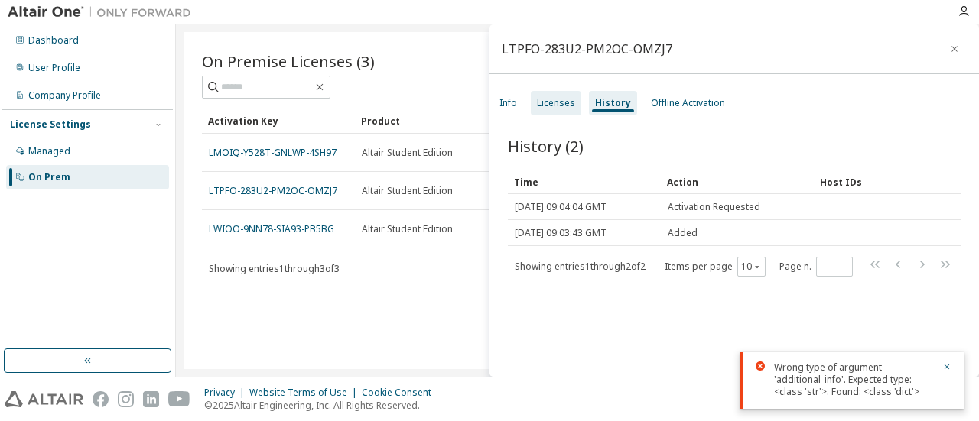
click at [566, 109] on div "Licenses" at bounding box center [556, 103] width 50 height 24
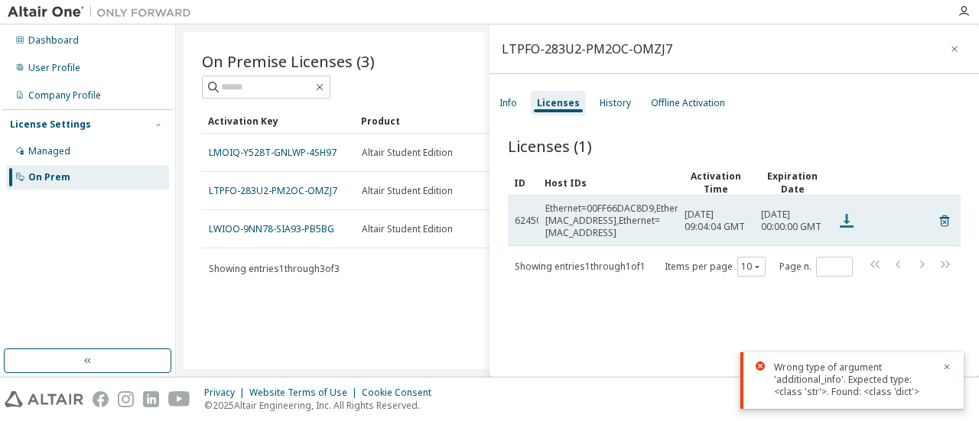
click at [846, 219] on icon at bounding box center [847, 221] width 14 height 14
